Goal: Transaction & Acquisition: Book appointment/travel/reservation

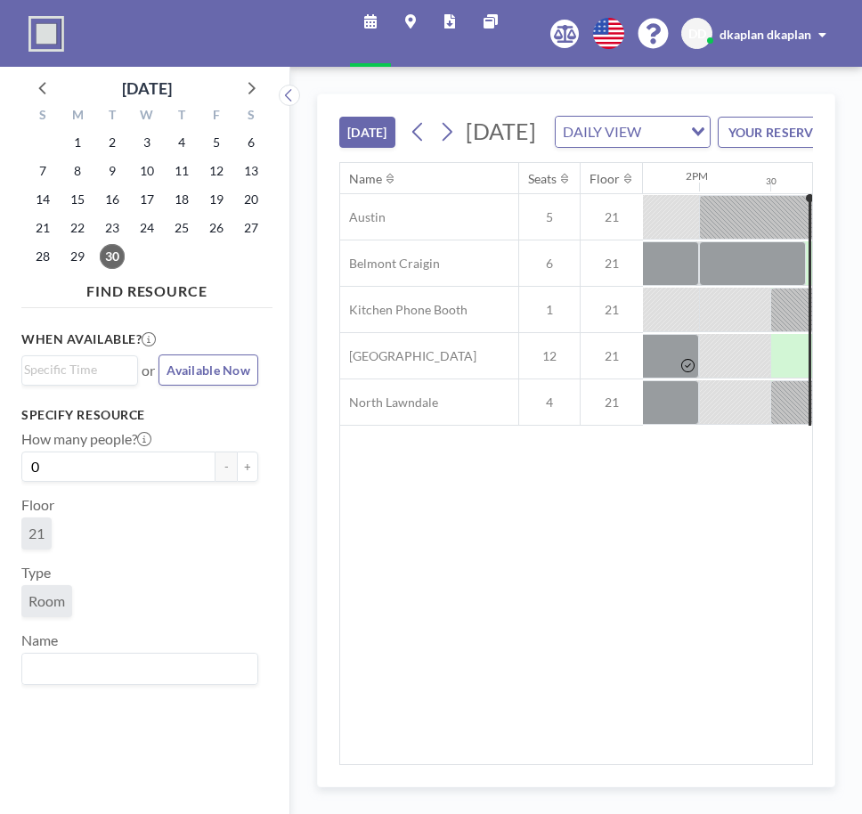
scroll to position [0, 1994]
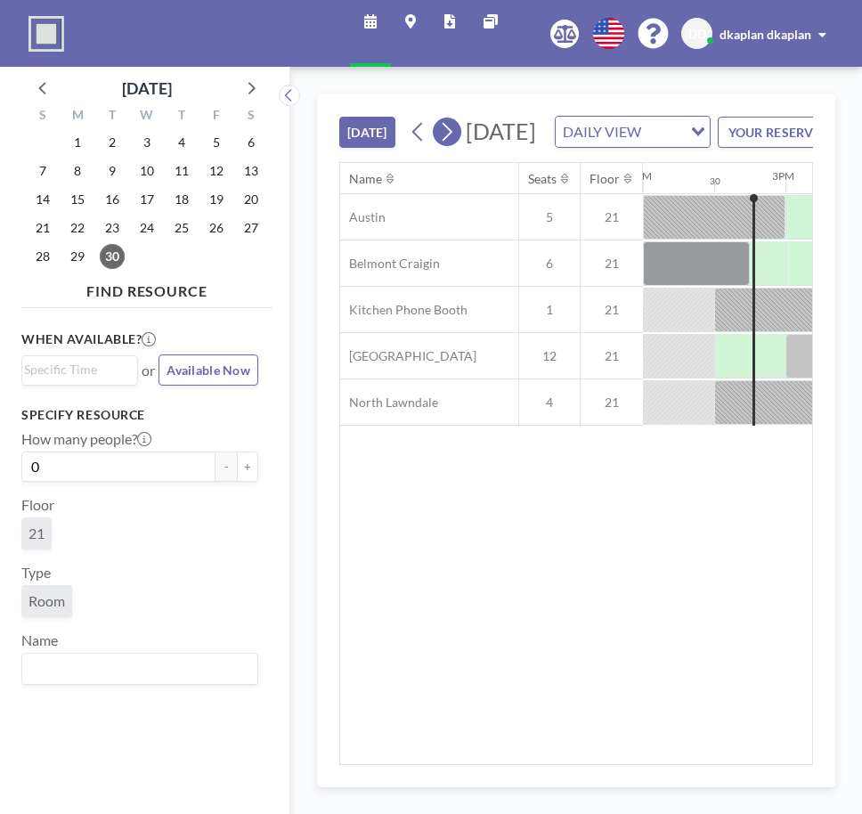
click at [452, 142] on icon at bounding box center [447, 132] width 10 height 19
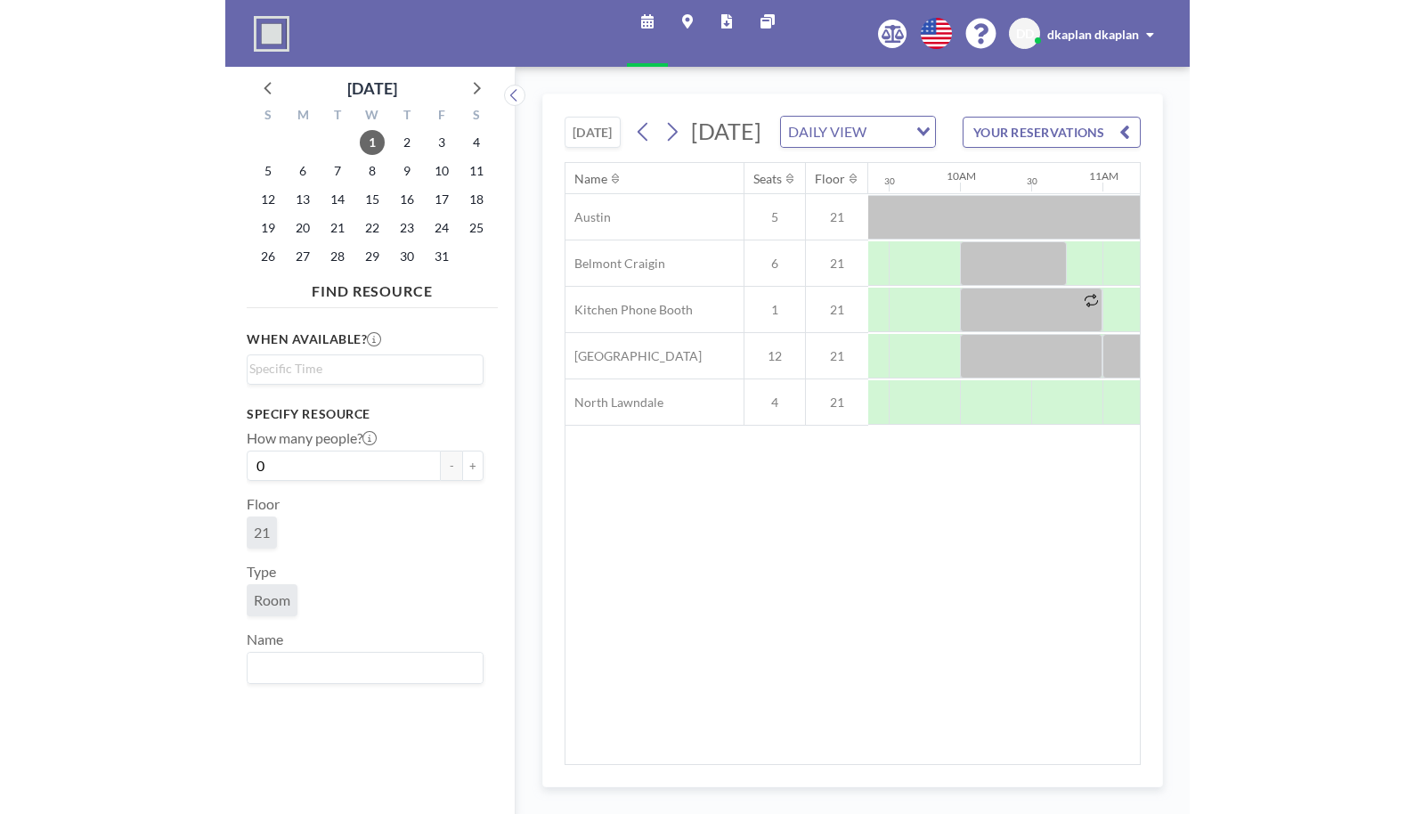
scroll to position [0, 0]
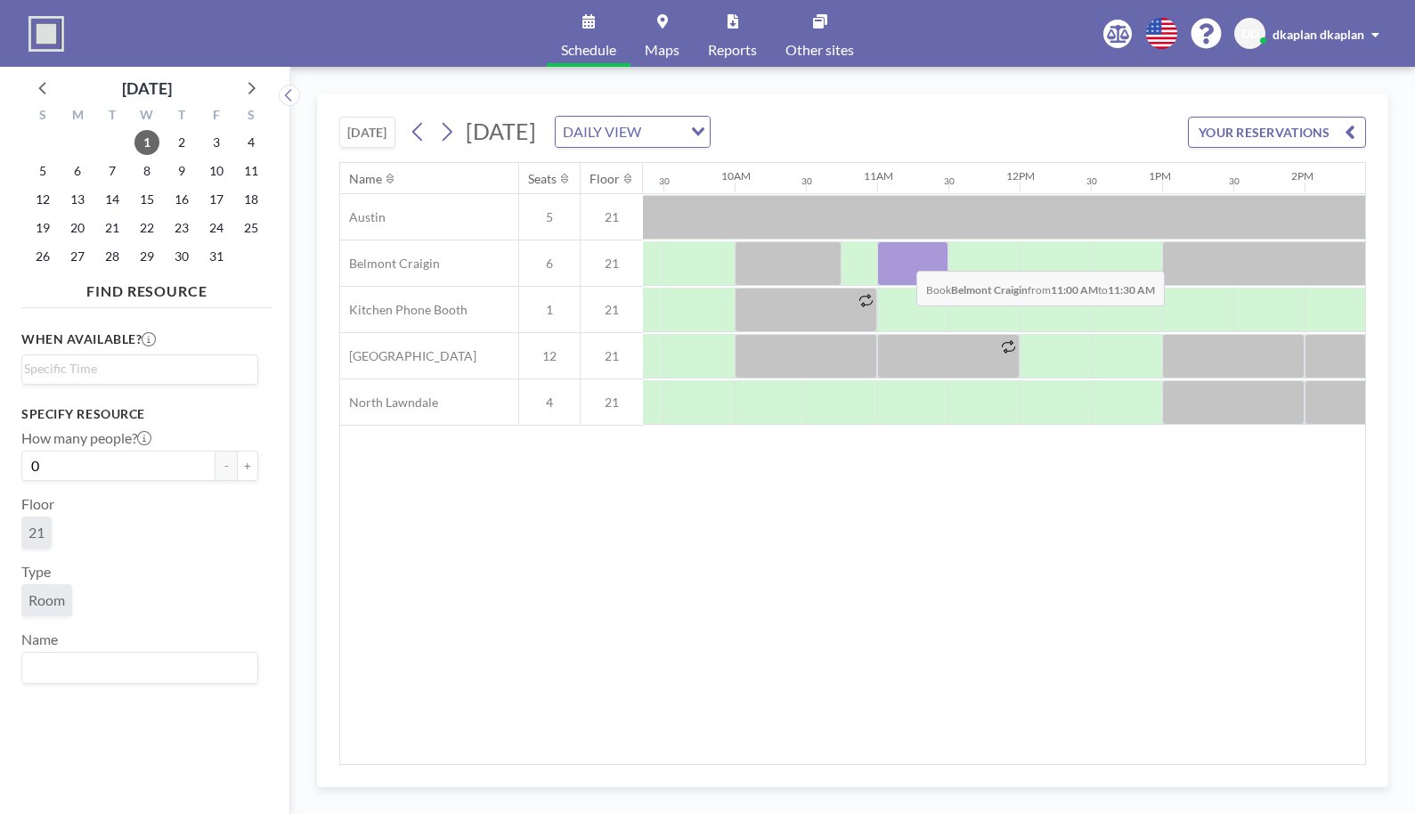
click at [861, 257] on div at bounding box center [912, 263] width 71 height 45
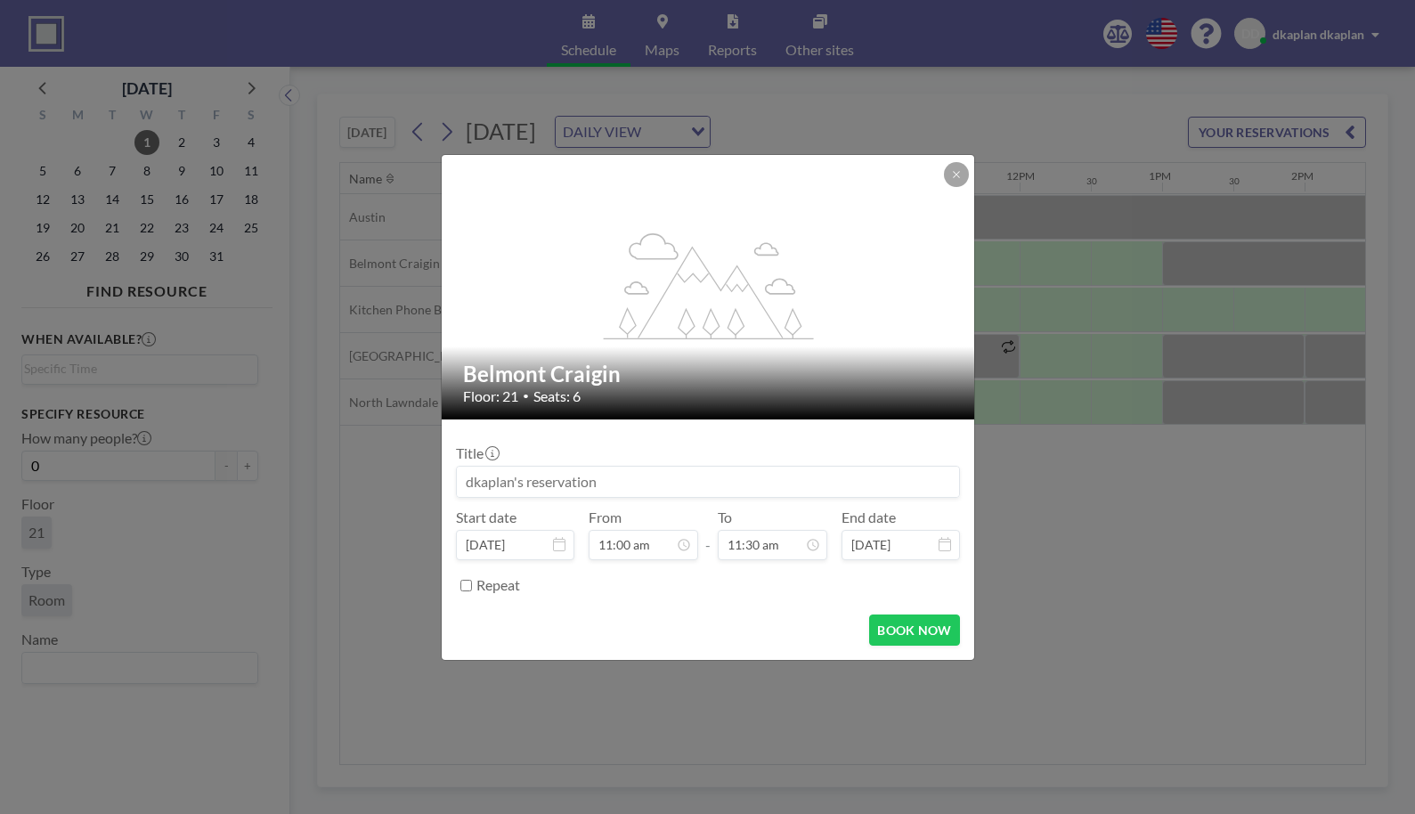
click at [643, 478] on input at bounding box center [708, 481] width 502 height 30
type input "[PERSON_NAME] Meeting"
click at [861, 614] on button "BOOK NOW" at bounding box center [914, 629] width 90 height 31
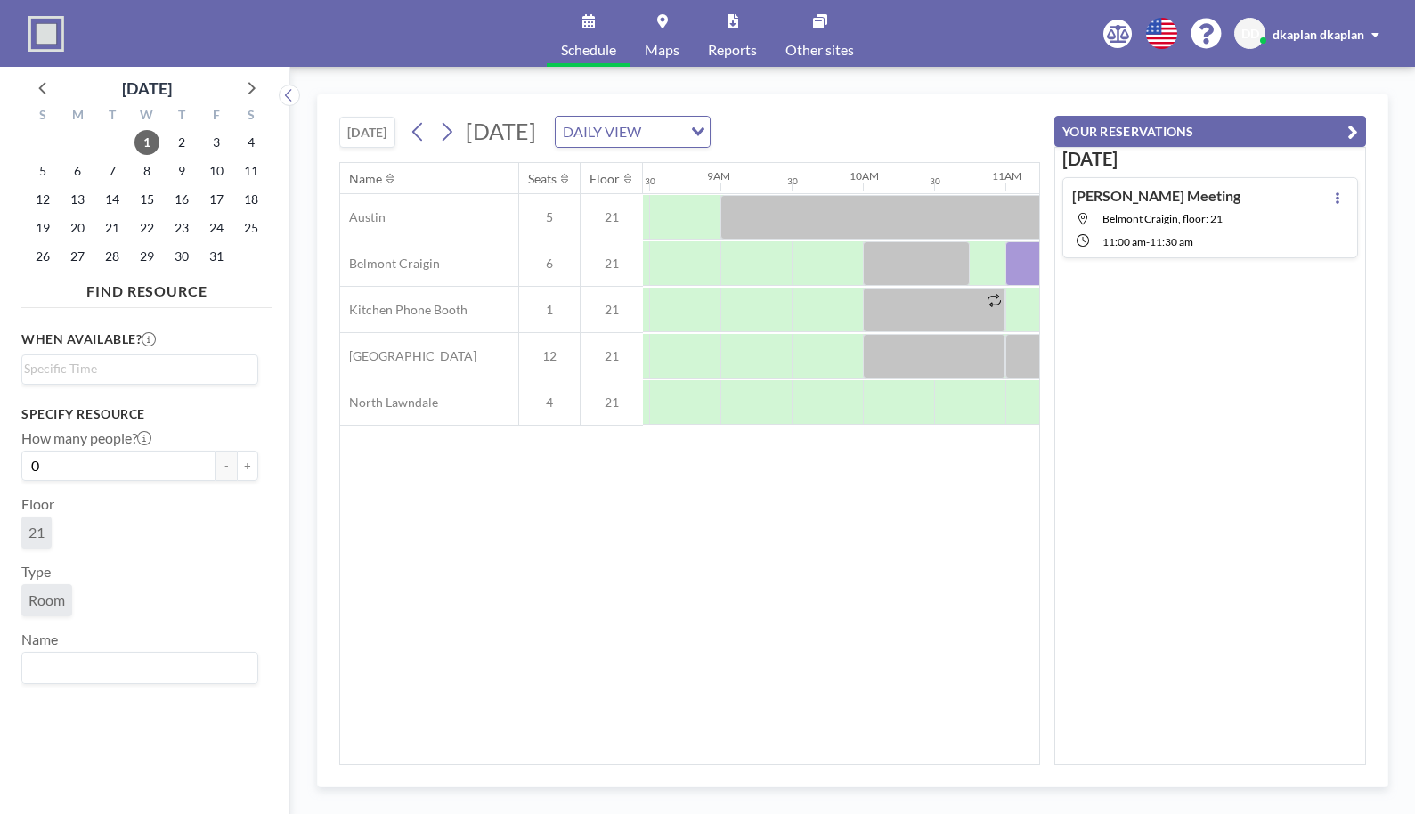
scroll to position [0, 1195]
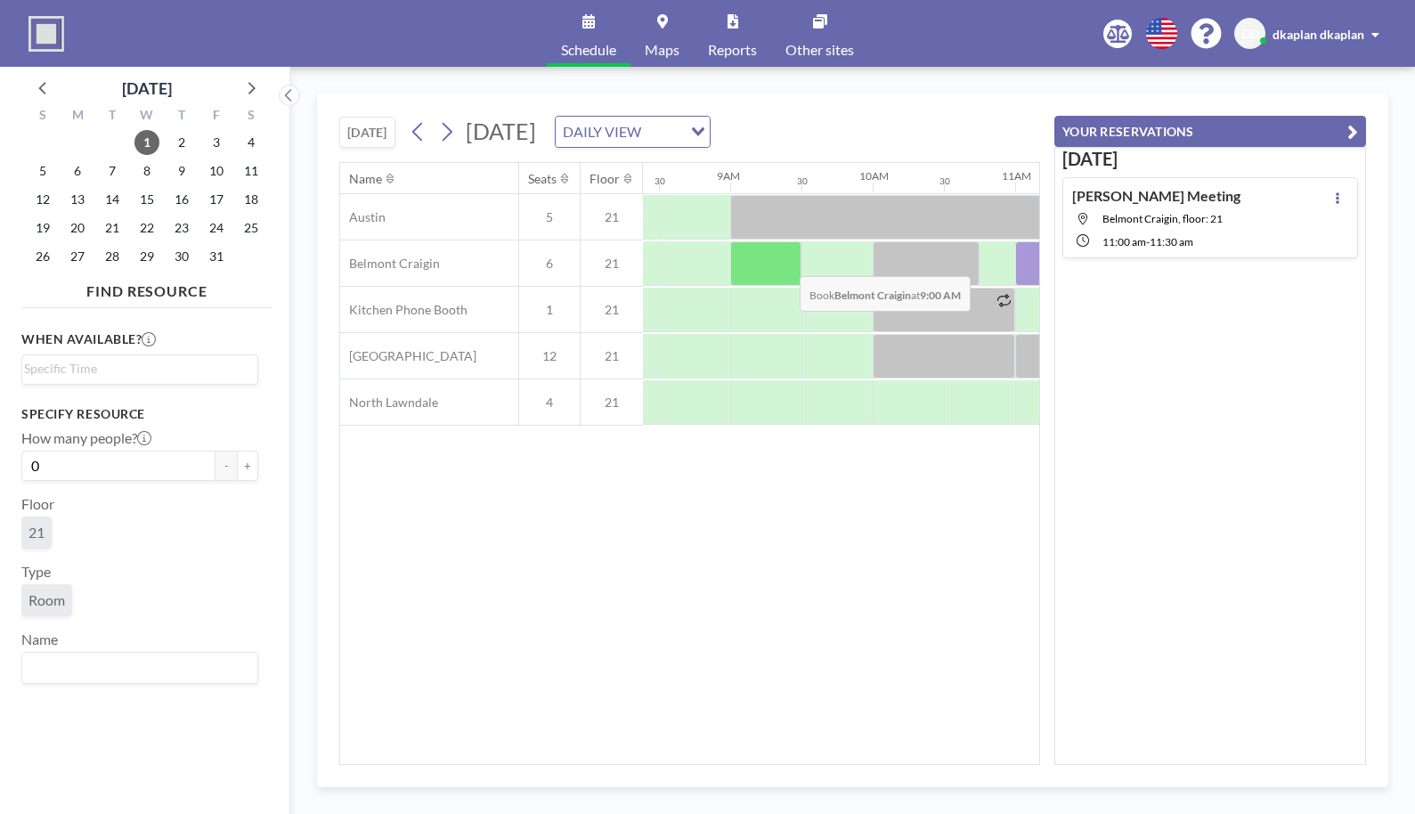
click at [785, 263] on div at bounding box center [765, 263] width 71 height 45
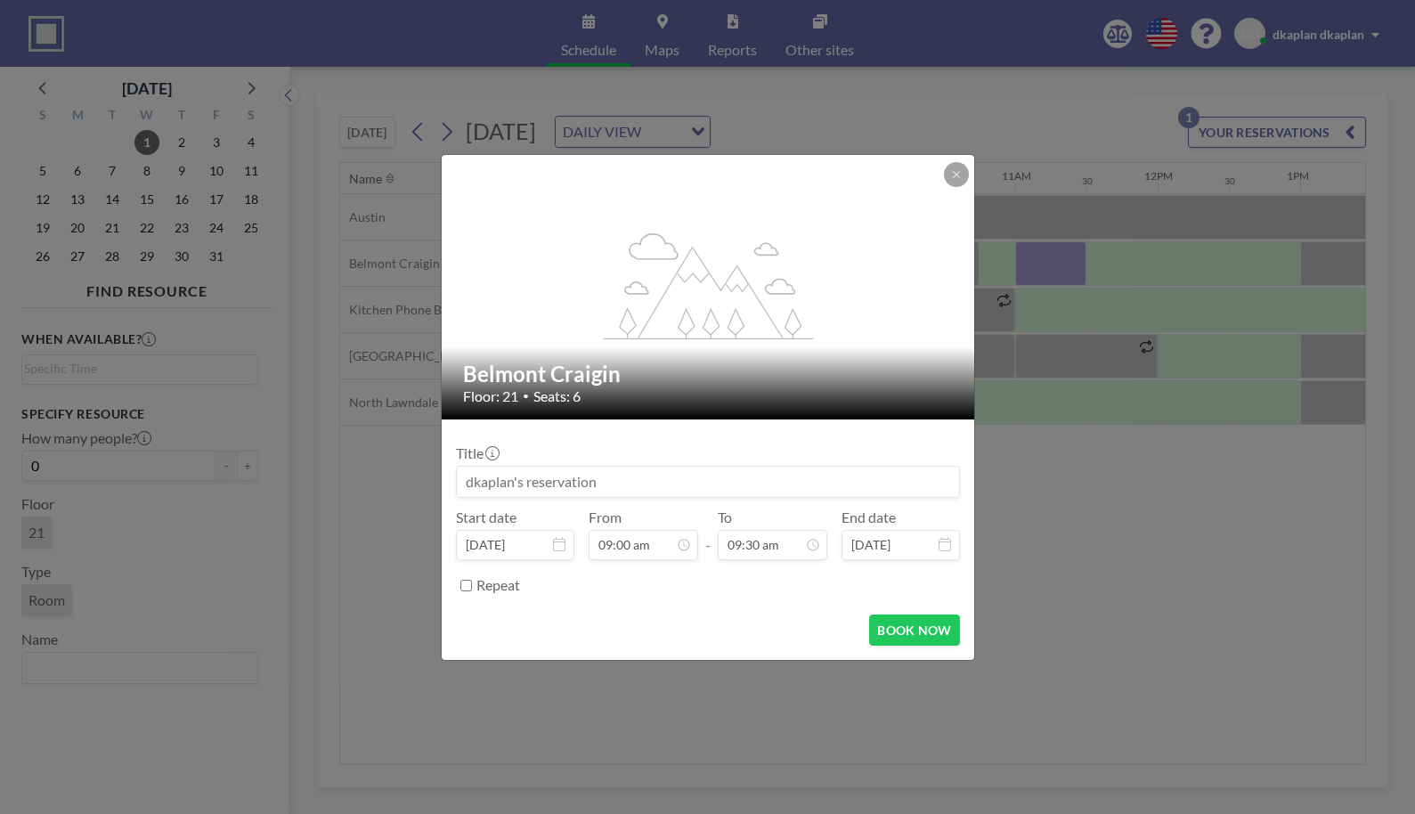
click at [655, 491] on input at bounding box center [708, 481] width 502 height 30
type input "[PERSON_NAME] Meeting"
click at [861, 629] on button "BOOK NOW" at bounding box center [914, 629] width 90 height 31
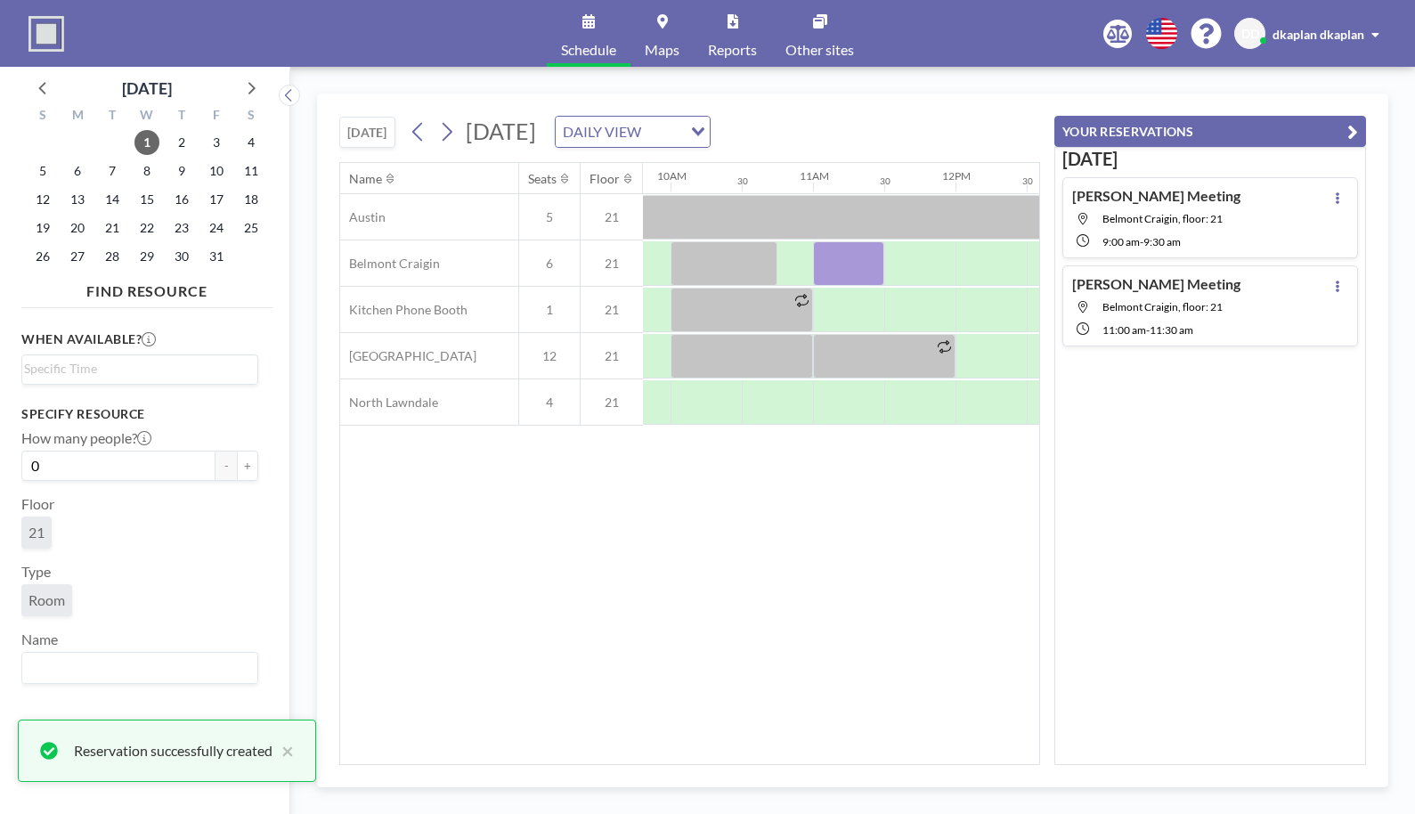
scroll to position [0, 1146]
